Goal: Navigation & Orientation: Find specific page/section

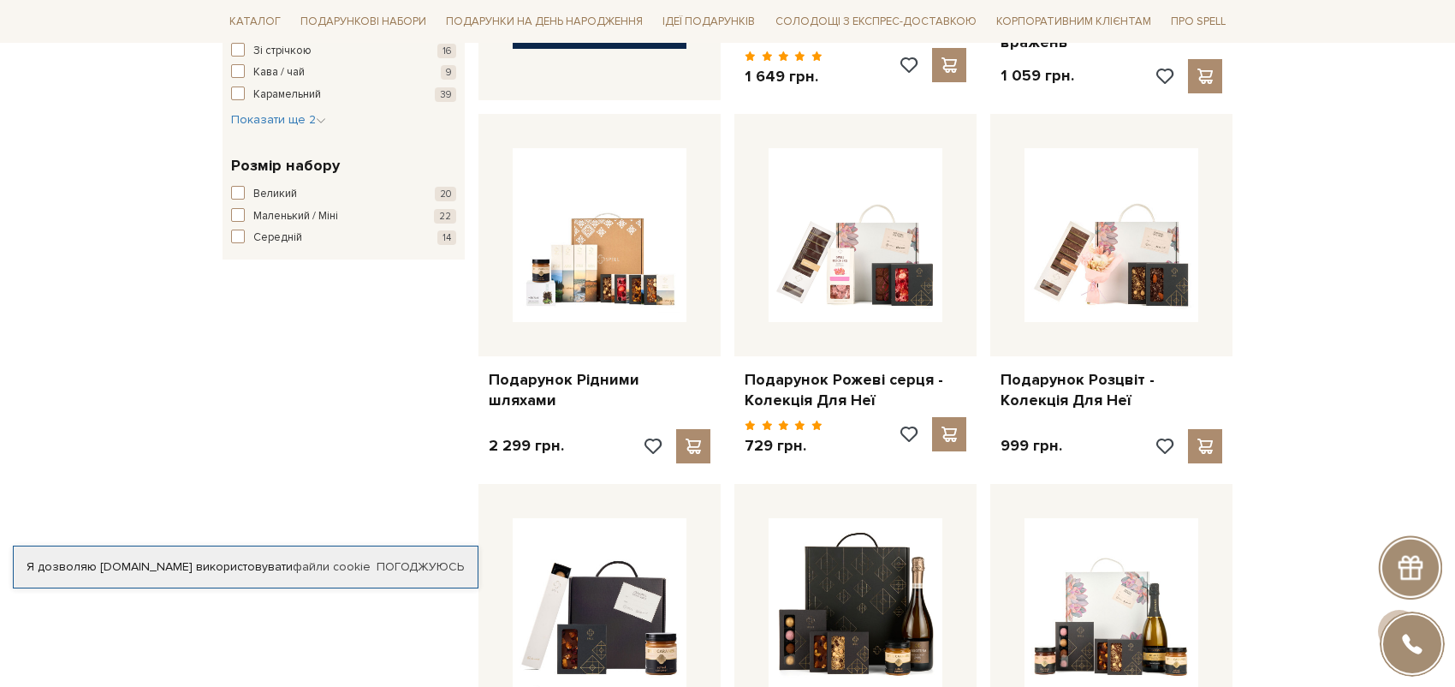
scroll to position [1455, 0]
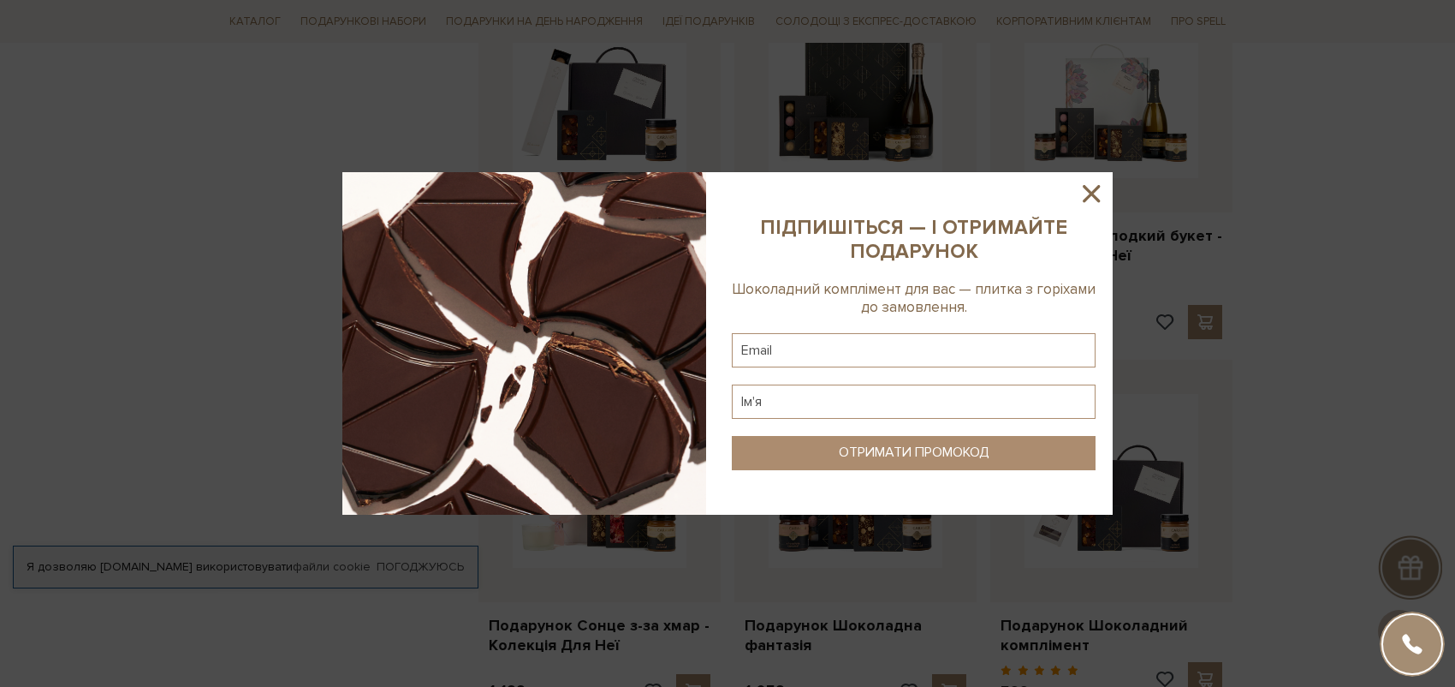
drag, startPoint x: 1086, startPoint y: 195, endPoint x: 1054, endPoint y: 209, distance: 34.5
click at [1086, 195] on icon at bounding box center [1091, 193] width 29 height 29
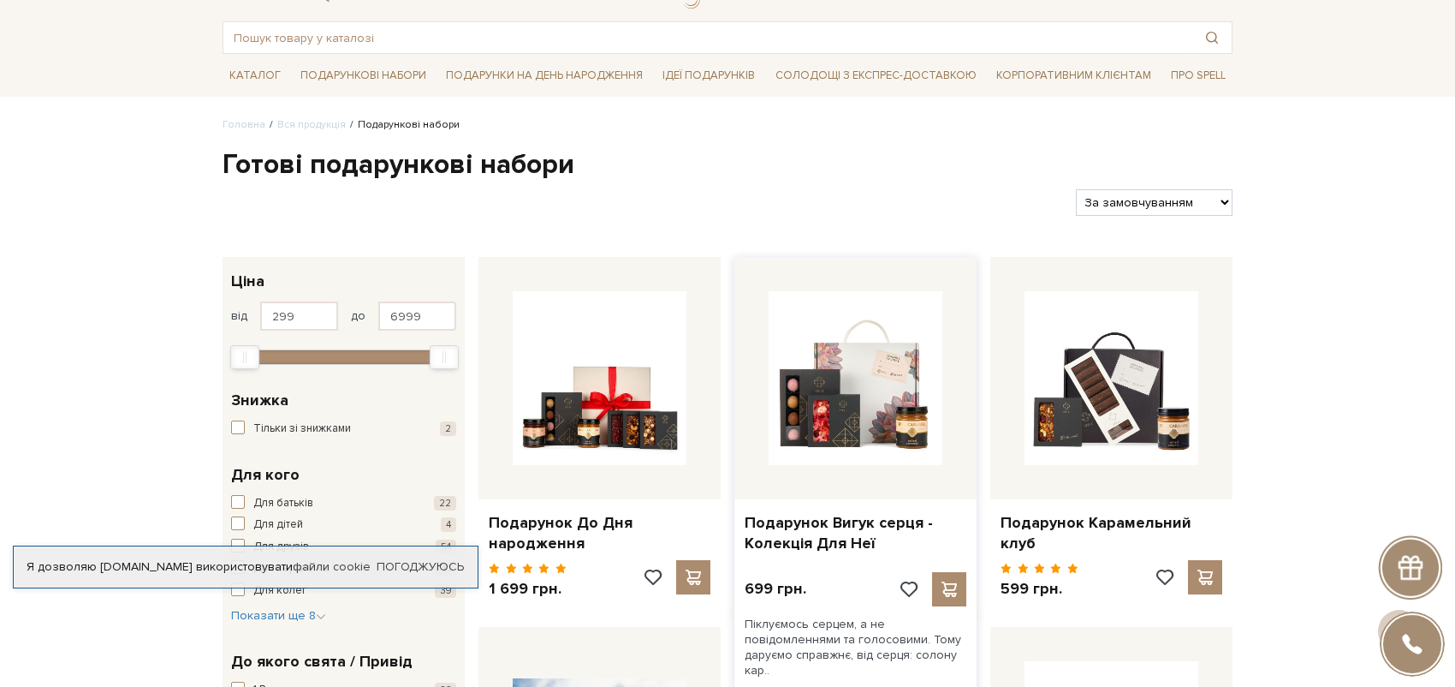
scroll to position [0, 0]
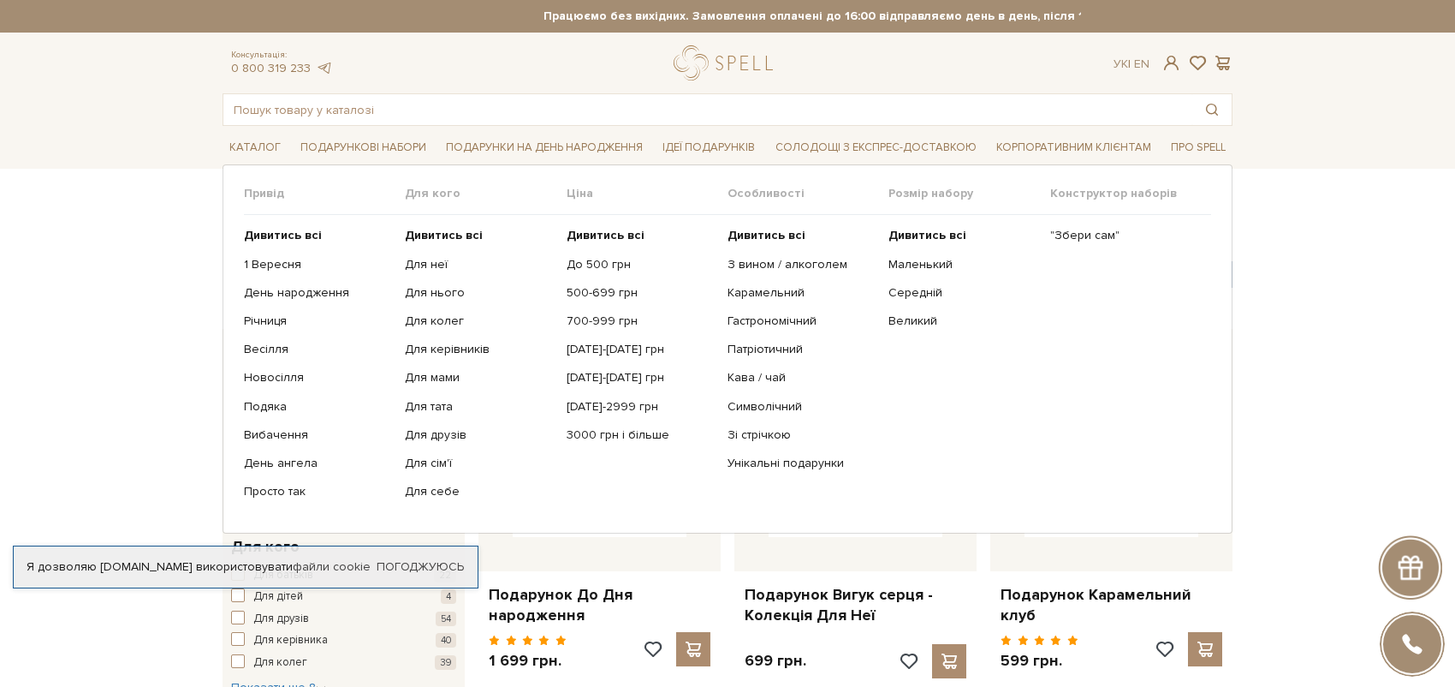
click at [604, 282] on ul "Дивитись всі До 500 грн 500-699 грн 700-999 грн 1000-1499 грн 1500-1999 грн 200…" at bounding box center [647, 363] width 161 height 297
click at [605, 291] on link "500-699 грн" at bounding box center [641, 292] width 148 height 15
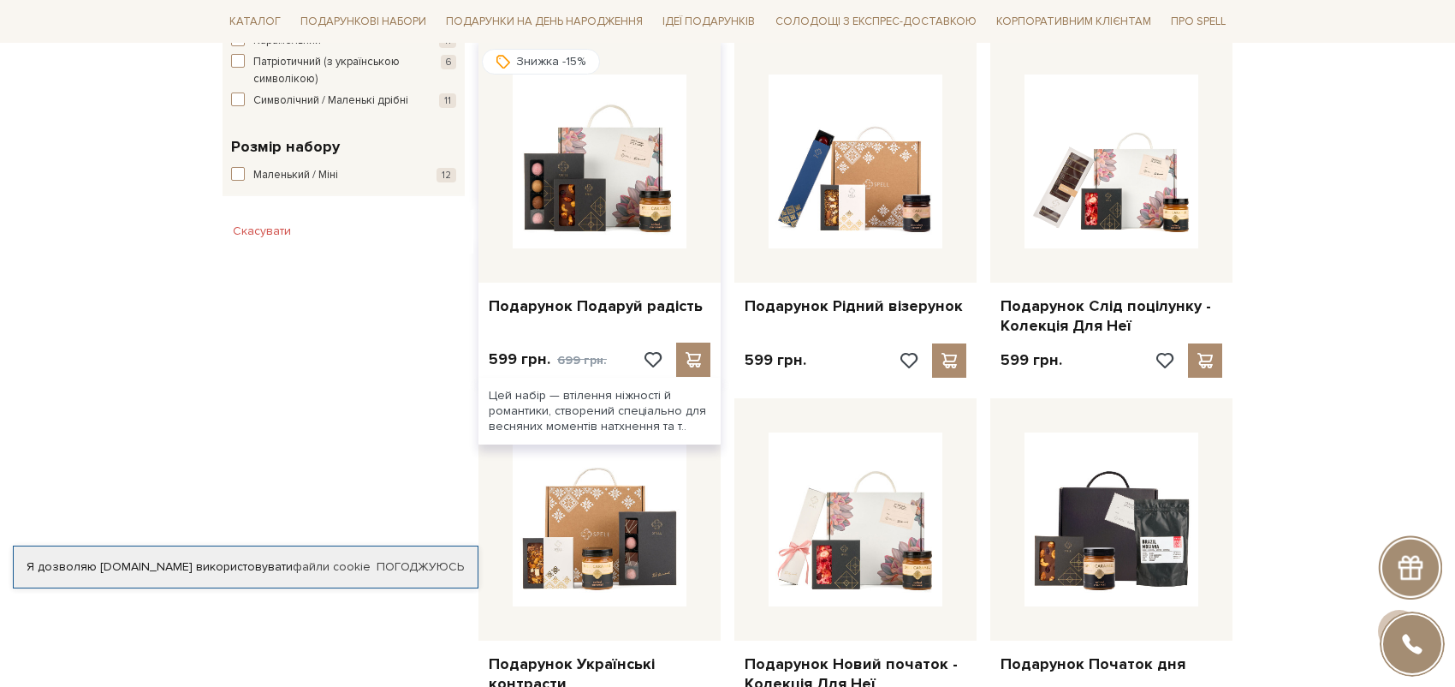
scroll to position [1113, 0]
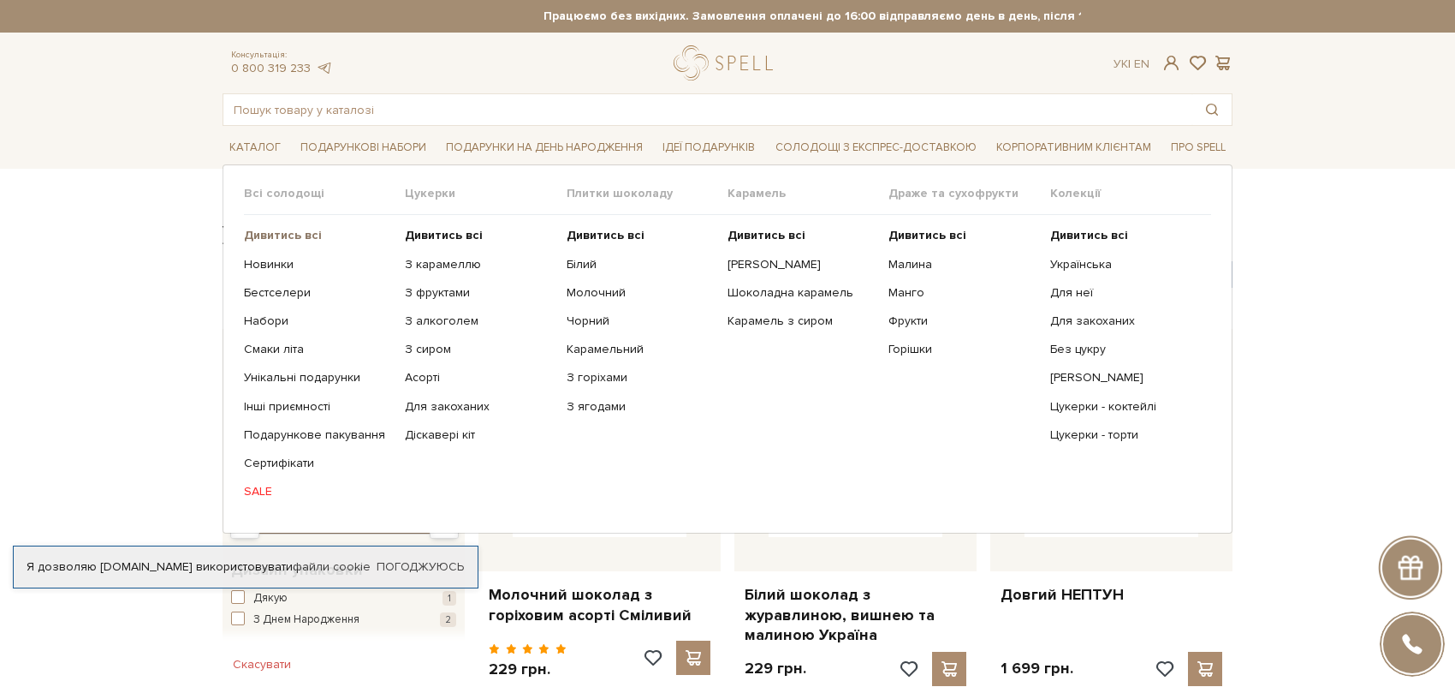
click at [274, 242] on link "Дивитись всі" at bounding box center [318, 235] width 148 height 15
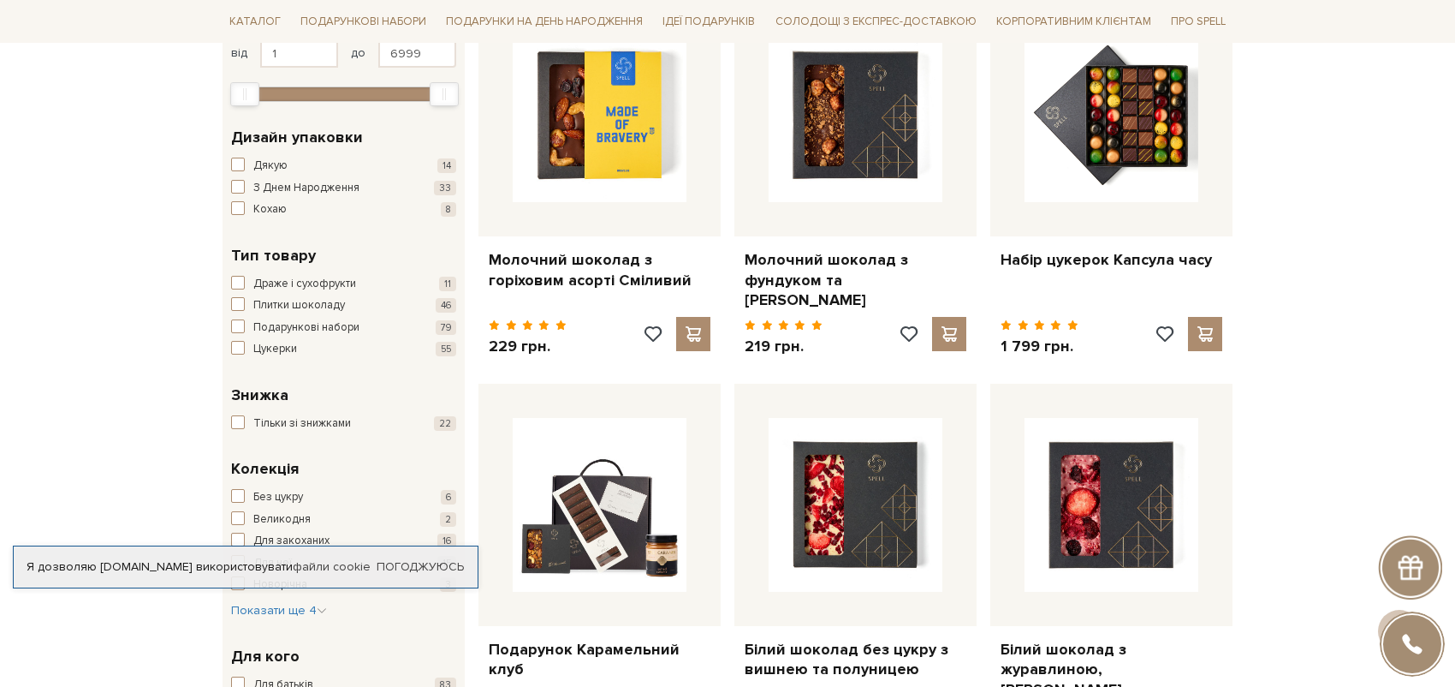
scroll to position [342, 0]
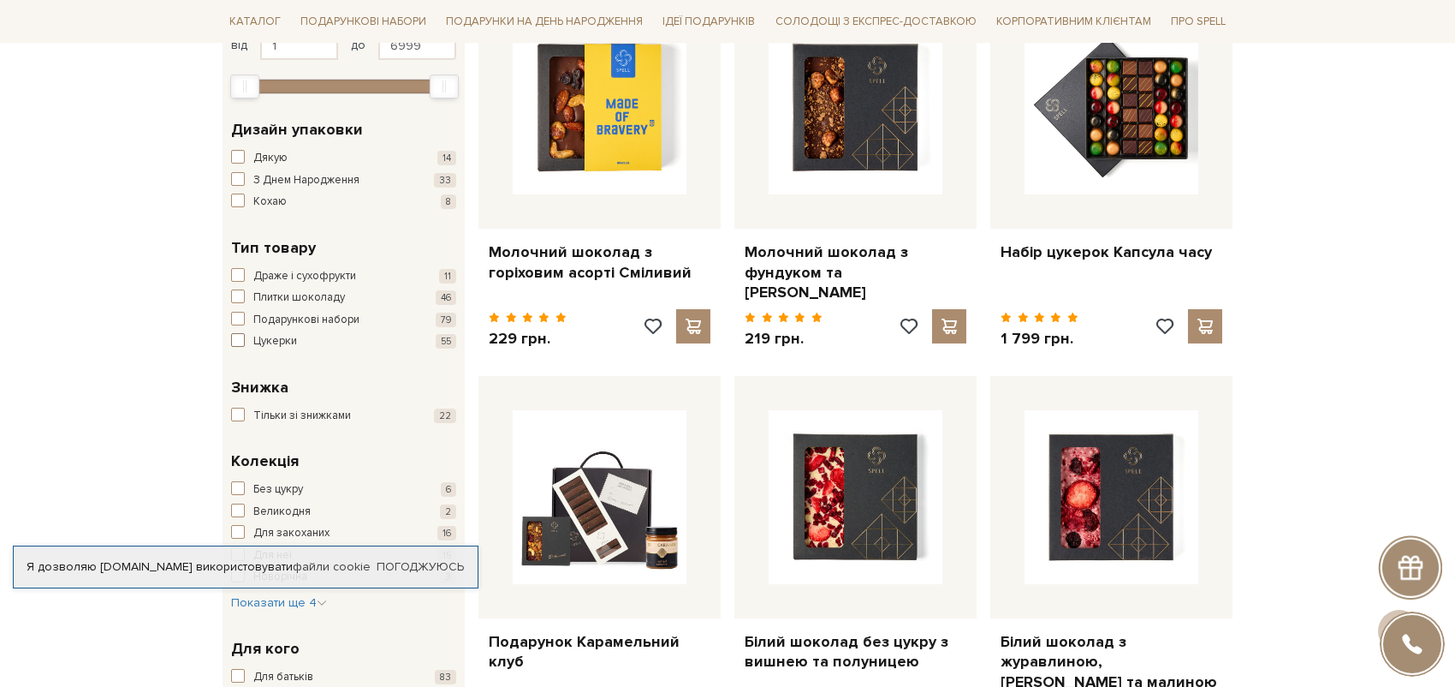
click at [239, 340] on span "button" at bounding box center [238, 340] width 14 height 14
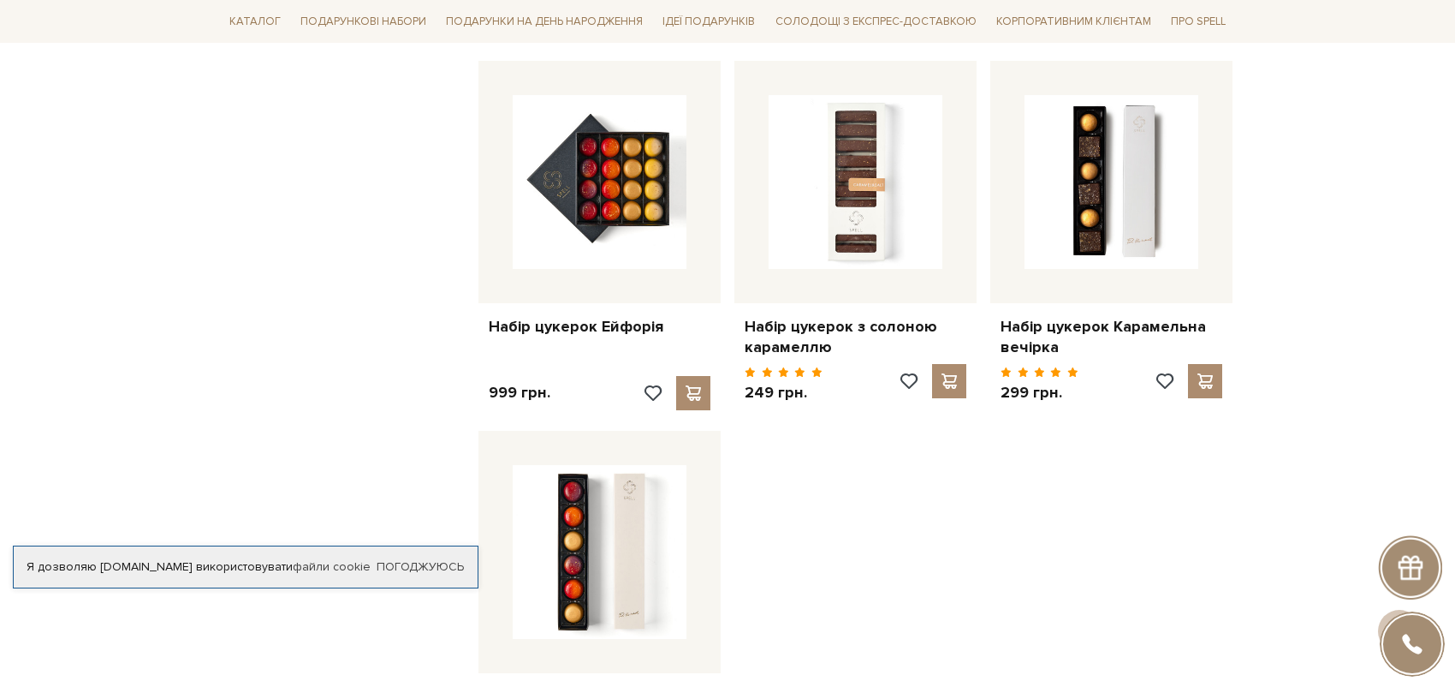
scroll to position [1883, 0]
